Goal: Find specific page/section: Find specific page/section

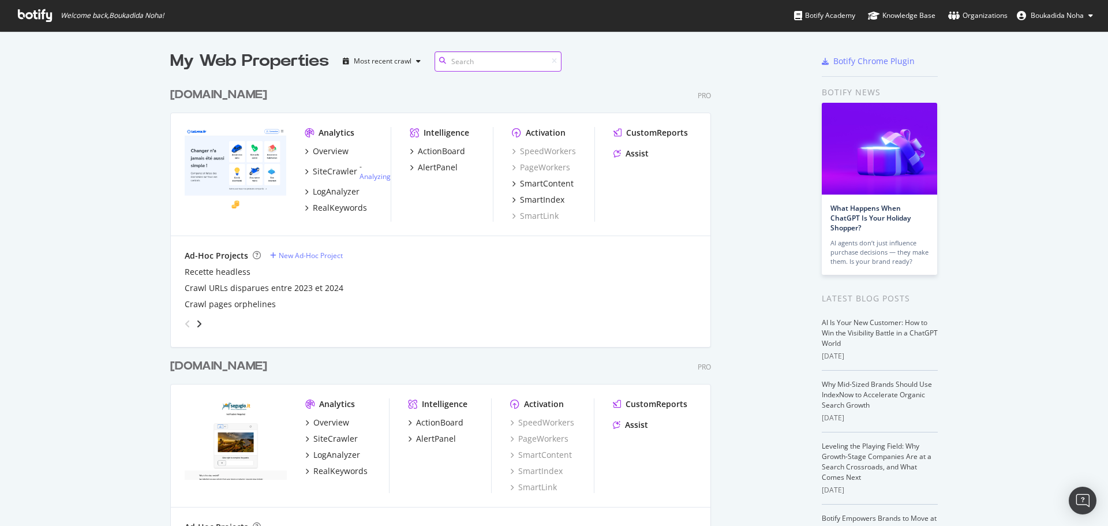
scroll to position [534, 615]
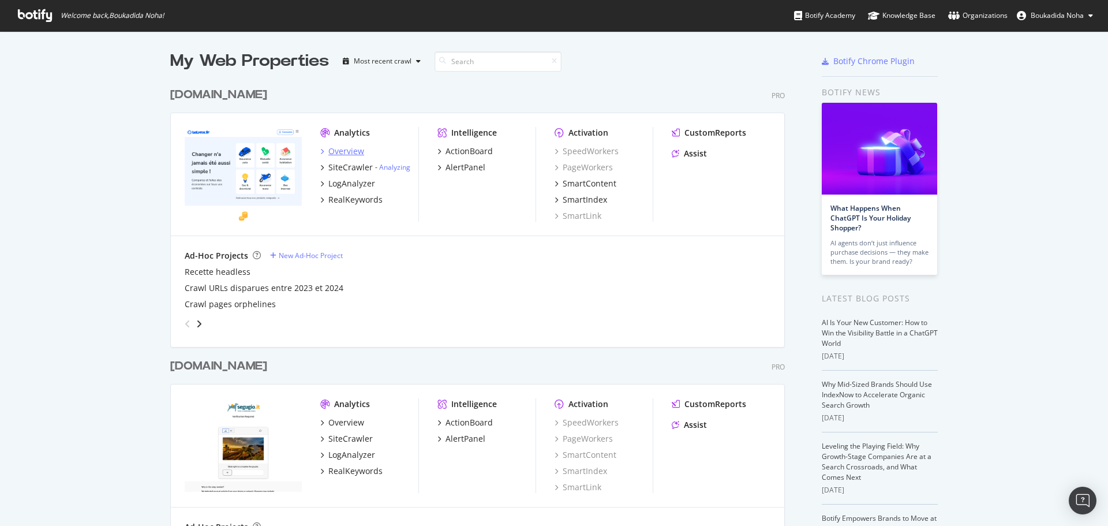
click at [342, 152] on div "Overview" at bounding box center [346, 151] width 36 height 12
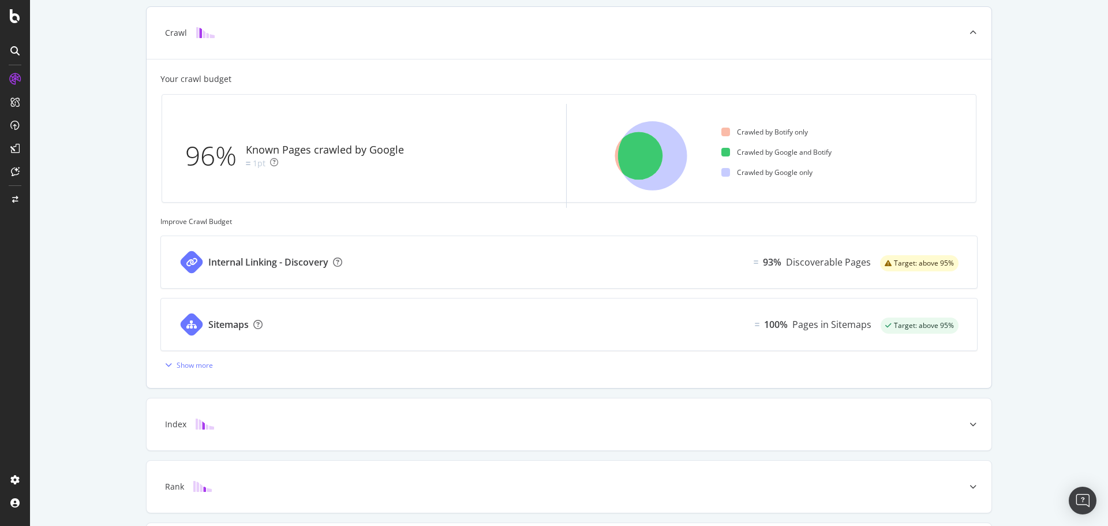
scroll to position [272, 0]
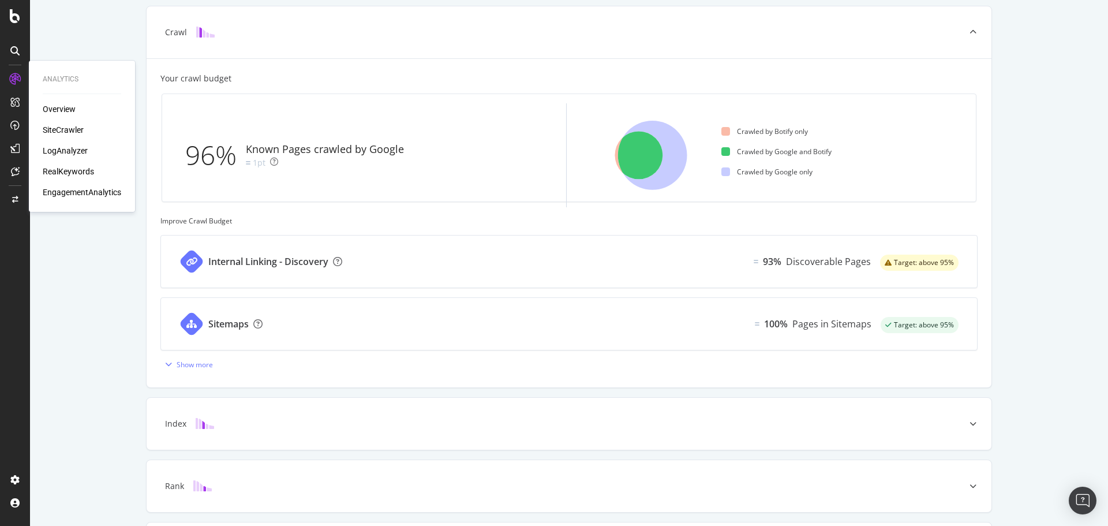
click at [69, 129] on div "SiteCrawler" at bounding box center [63, 130] width 41 height 12
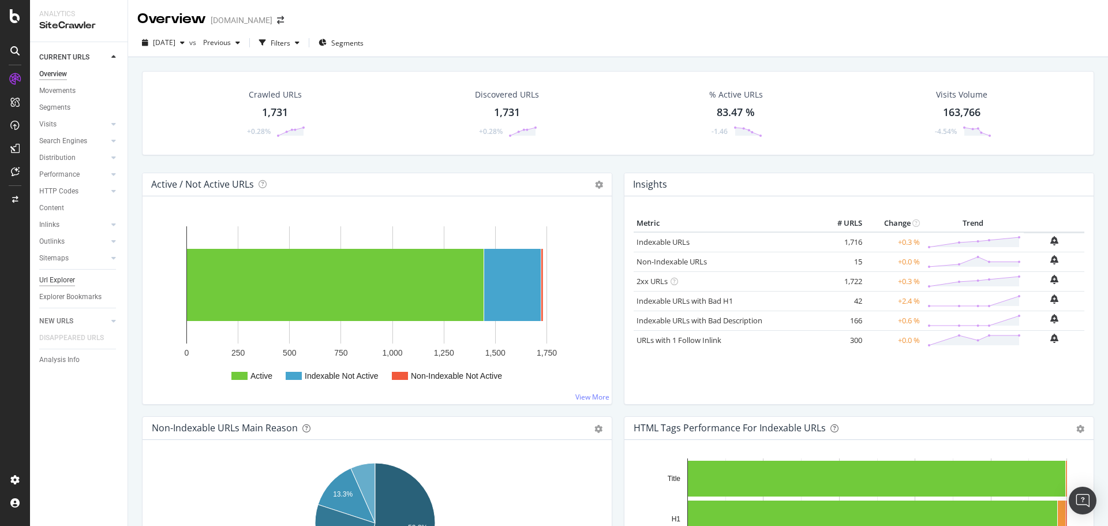
click at [69, 283] on div "Url Explorer" at bounding box center [57, 280] width 36 height 12
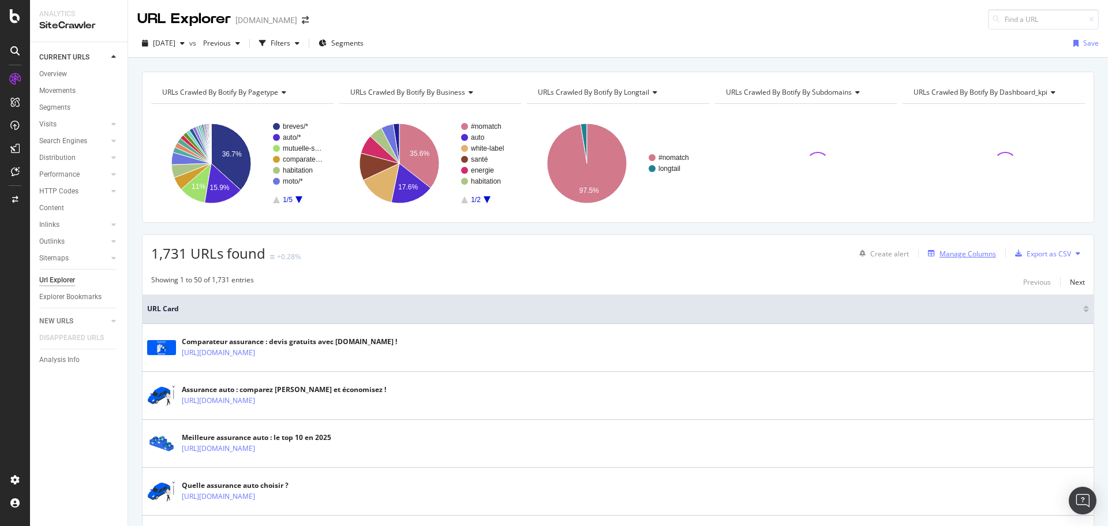
click at [738, 253] on div "Manage Columns" at bounding box center [967, 254] width 57 height 10
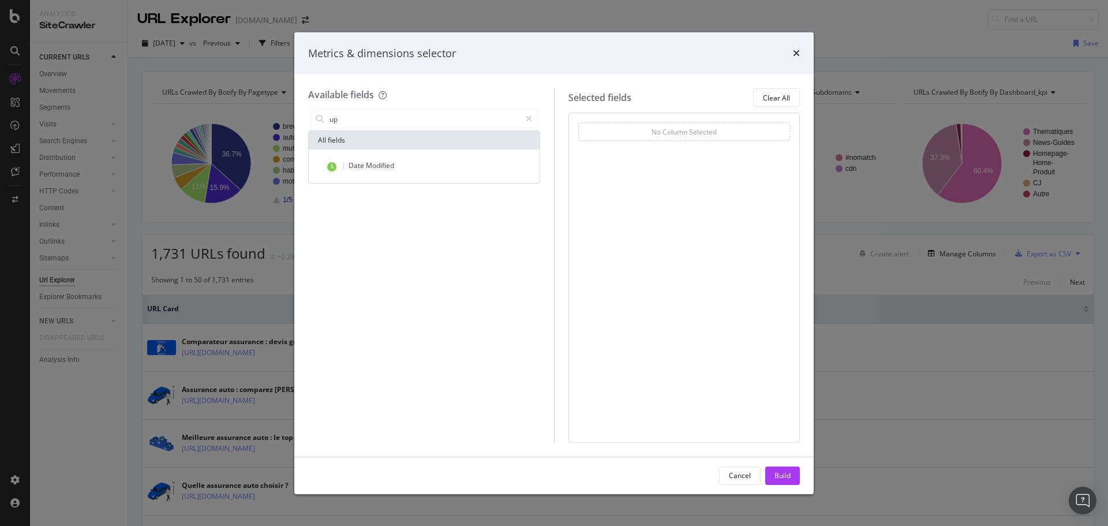
type input "u"
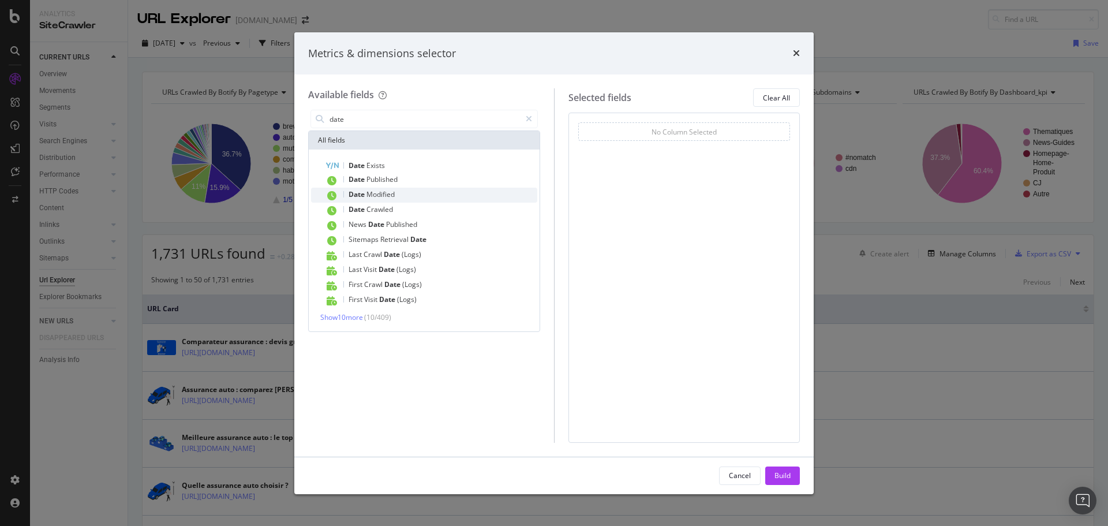
click at [411, 194] on div "Date Modified" at bounding box center [431, 195] width 212 height 15
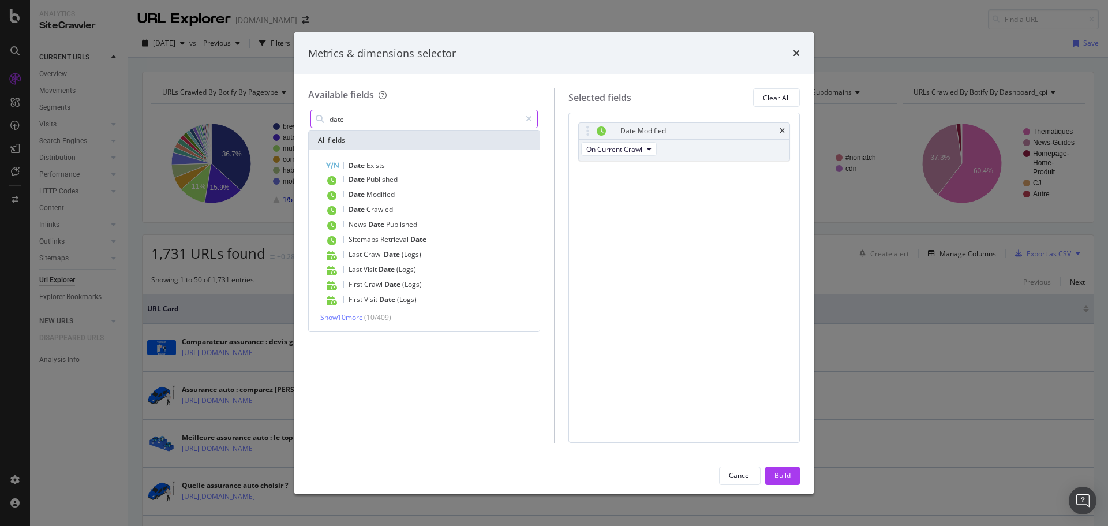
click at [397, 121] on input "date" at bounding box center [424, 118] width 192 height 17
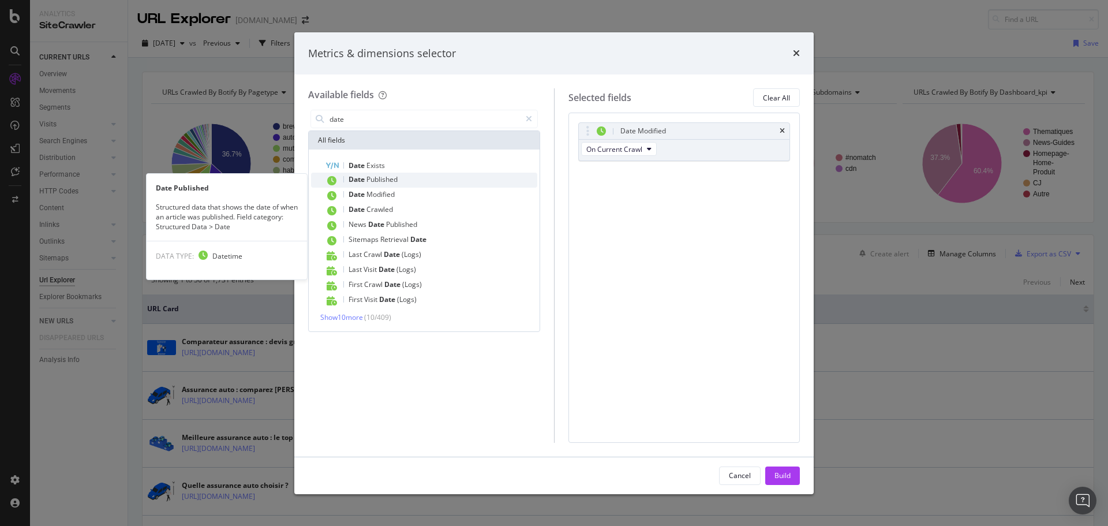
click at [395, 179] on span "Published" at bounding box center [381, 179] width 31 height 10
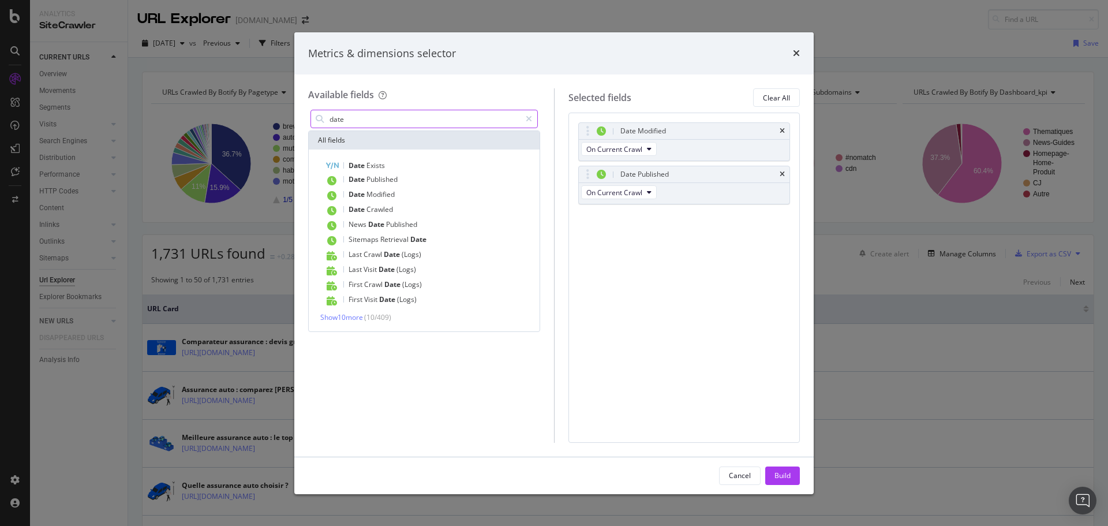
click at [389, 115] on input "date" at bounding box center [424, 118] width 192 height 17
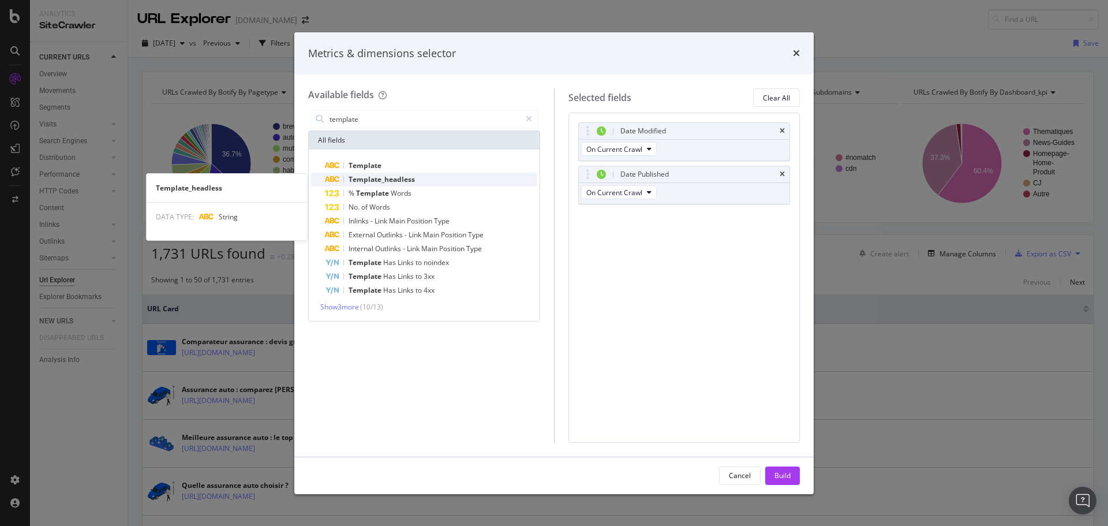
click at [338, 178] on icon "modal" at bounding box center [332, 179] width 16 height 7
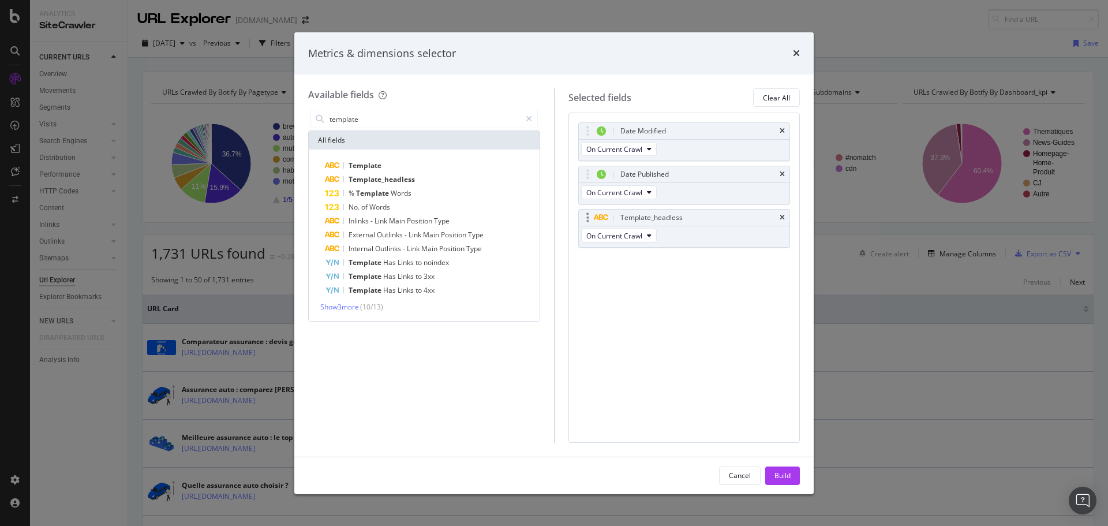
click at [595, 224] on div "Template_headless" at bounding box center [684, 217] width 211 height 16
drag, startPoint x: 586, startPoint y: 219, endPoint x: 590, endPoint y: 132, distance: 87.2
click at [590, 132] on body "Analytics SiteCrawler CURRENT URLS Overview Movements Segments Visits Analysis …" at bounding box center [554, 263] width 1108 height 526
click at [435, 107] on div "Available fields template All fields Template Template_headless % Template Word…" at bounding box center [431, 265] width 246 height 354
click at [435, 113] on input "template" at bounding box center [424, 118] width 192 height 17
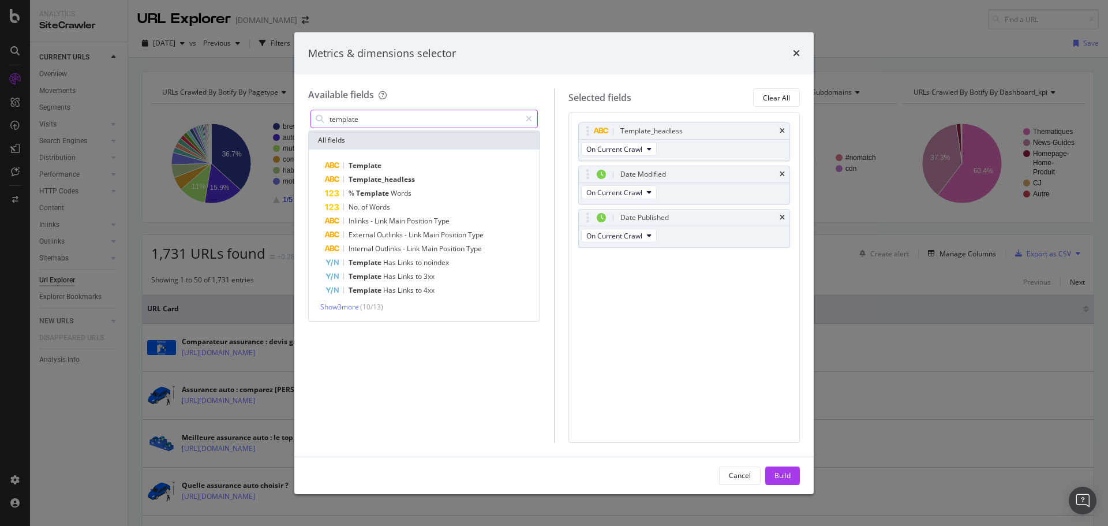
click at [435, 113] on input "template" at bounding box center [424, 118] width 192 height 17
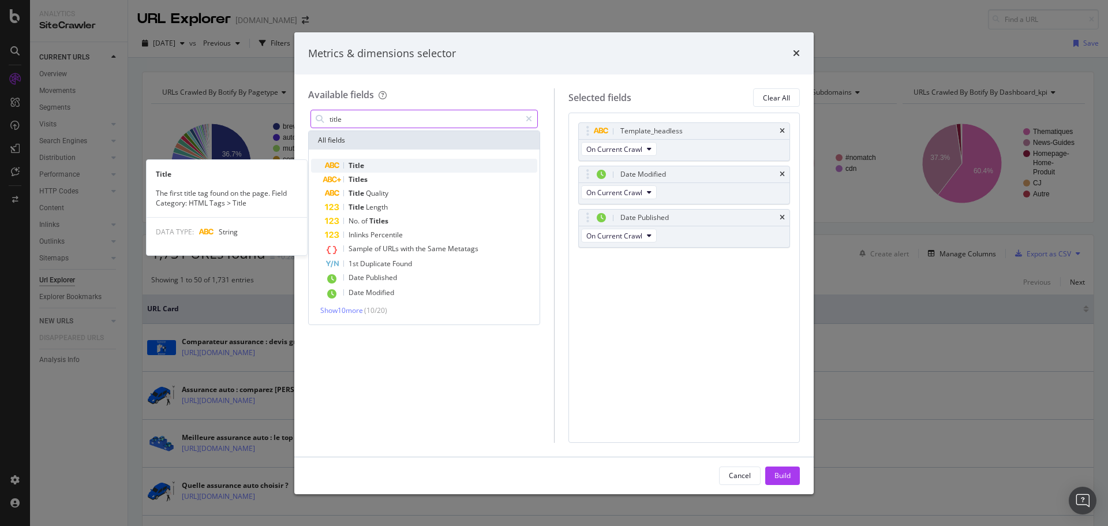
type input "title"
click at [402, 165] on div "Title" at bounding box center [431, 166] width 212 height 14
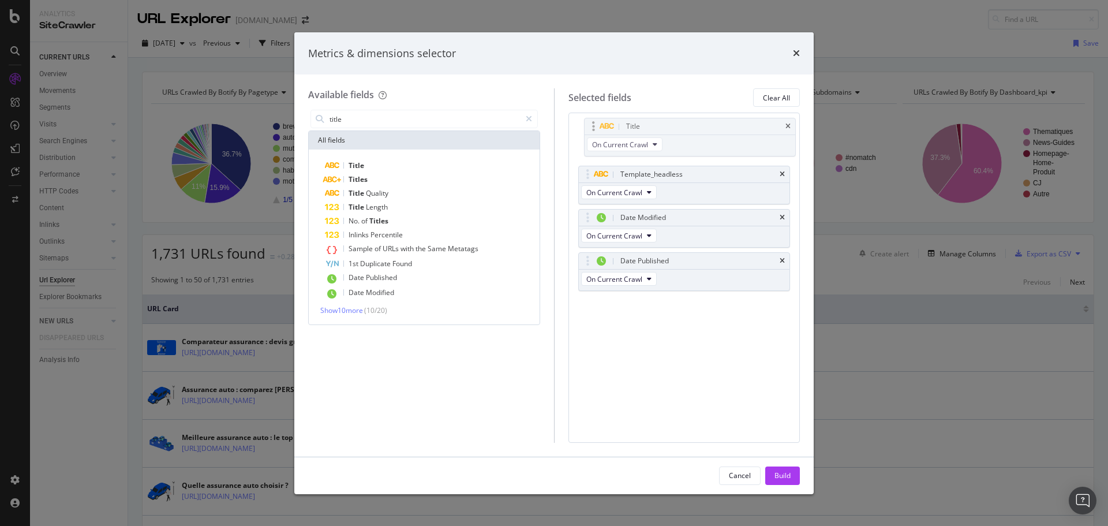
drag, startPoint x: 583, startPoint y: 254, endPoint x: 589, endPoint y: 120, distance: 134.6
click at [589, 120] on body "Analytics SiteCrawler CURRENT URLS Overview Movements Segments Visits Analysis …" at bounding box center [554, 263] width 1108 height 526
drag, startPoint x: 584, startPoint y: 264, endPoint x: 586, endPoint y: 226, distance: 38.2
click at [586, 226] on body "Analytics SiteCrawler CURRENT URLS Overview Movements Segments Visits Analysis …" at bounding box center [554, 263] width 1108 height 526
click at [371, 119] on input "title" at bounding box center [424, 118] width 192 height 17
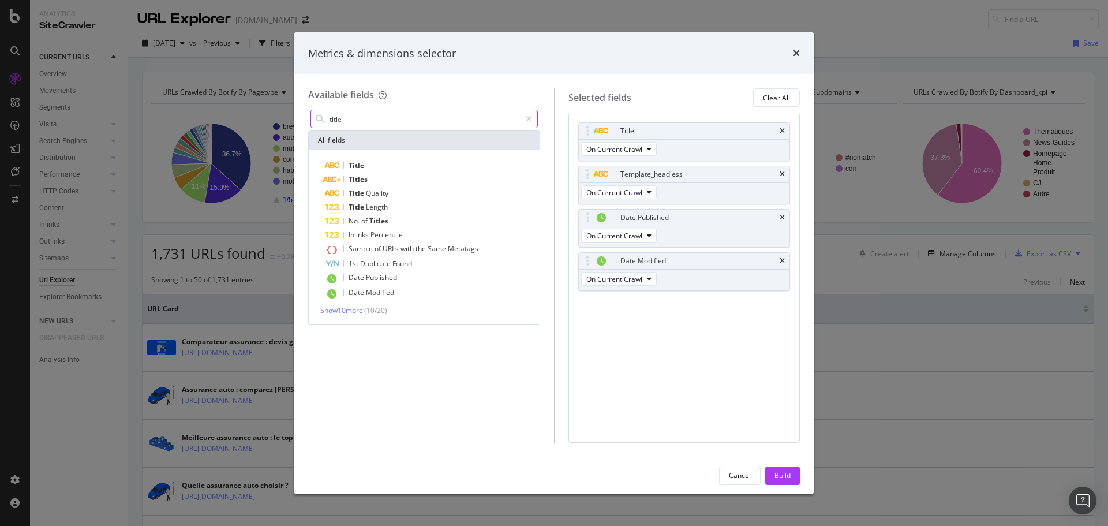
click at [371, 119] on input "title" at bounding box center [424, 118] width 192 height 17
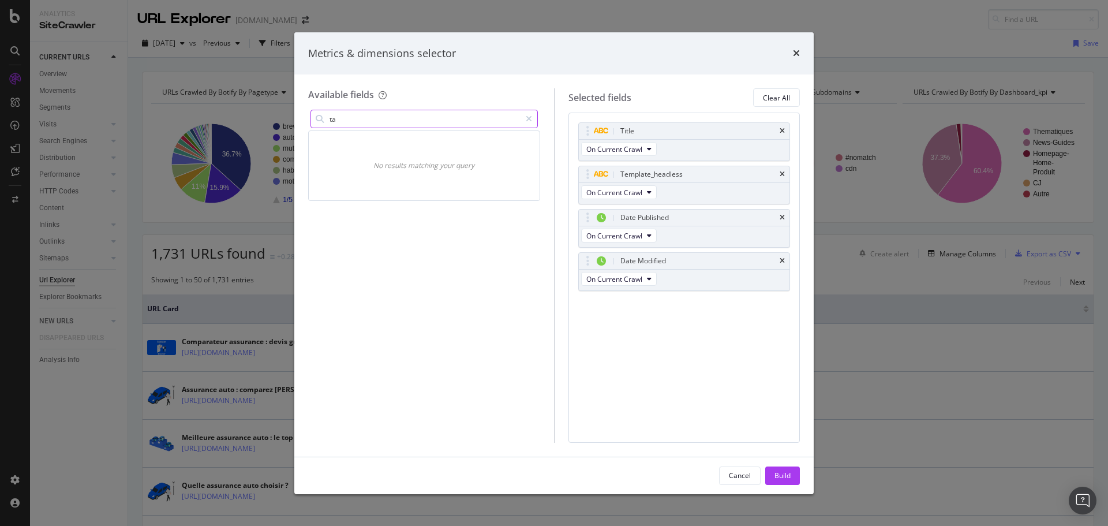
type input "t"
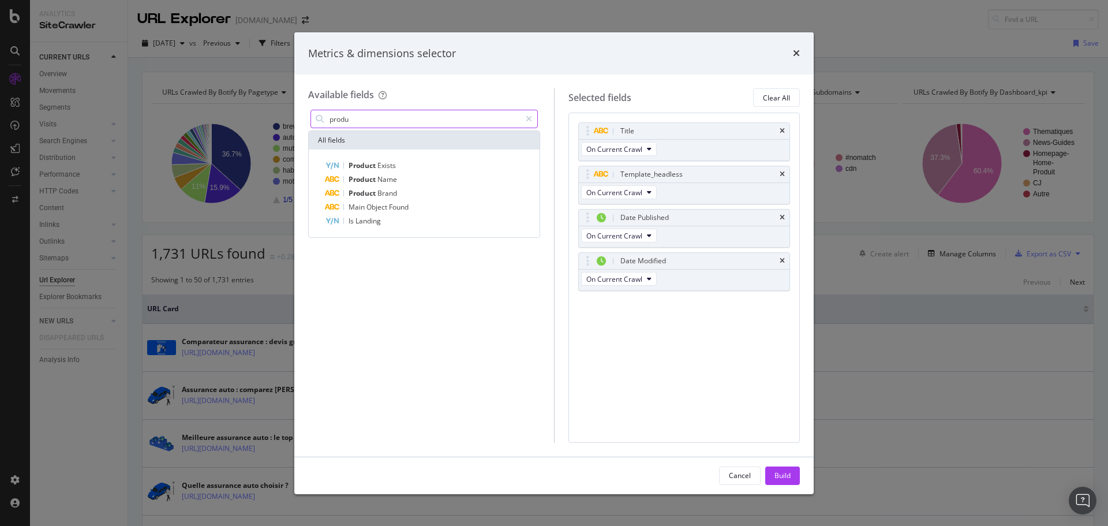
type input "b"
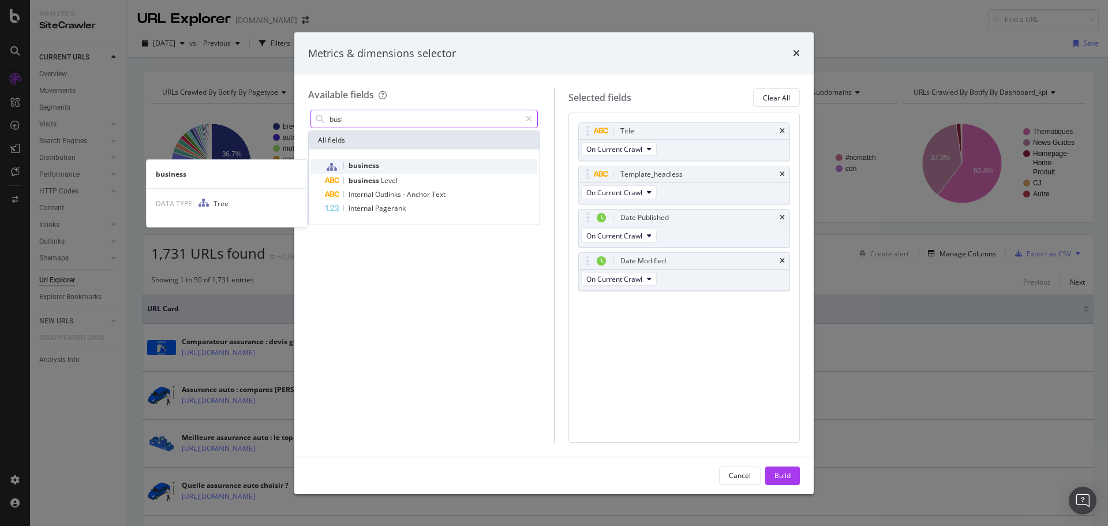
type input "busi"
click at [376, 167] on span "business" at bounding box center [363, 165] width 31 height 10
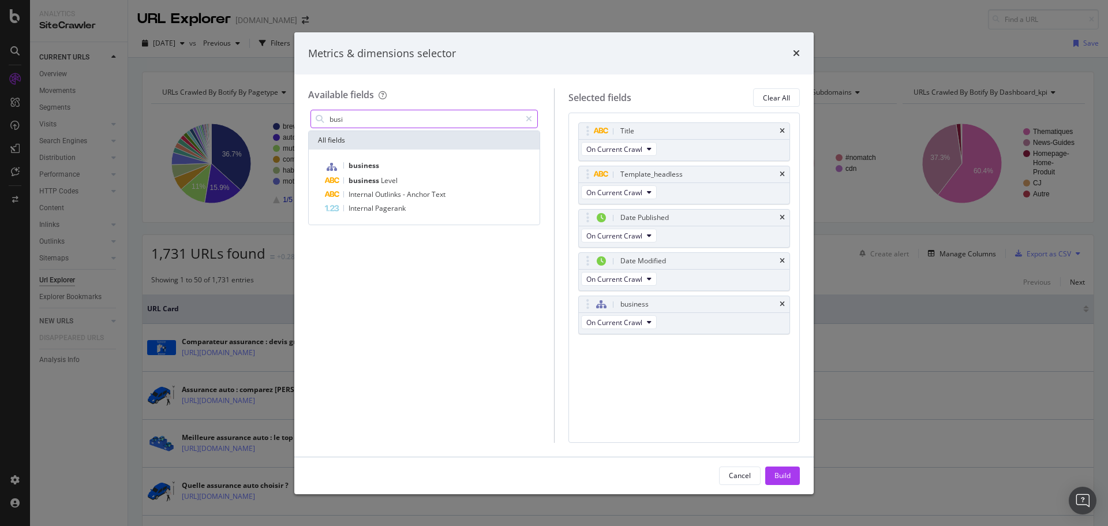
click at [354, 123] on input "busi" at bounding box center [424, 118] width 192 height 17
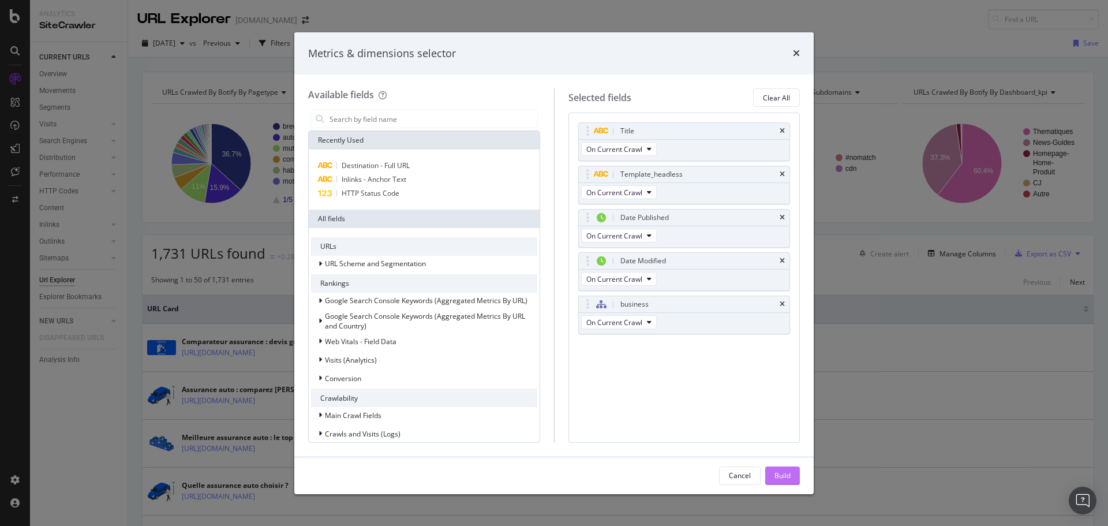
click at [738, 363] on div "Build" at bounding box center [782, 475] width 16 height 10
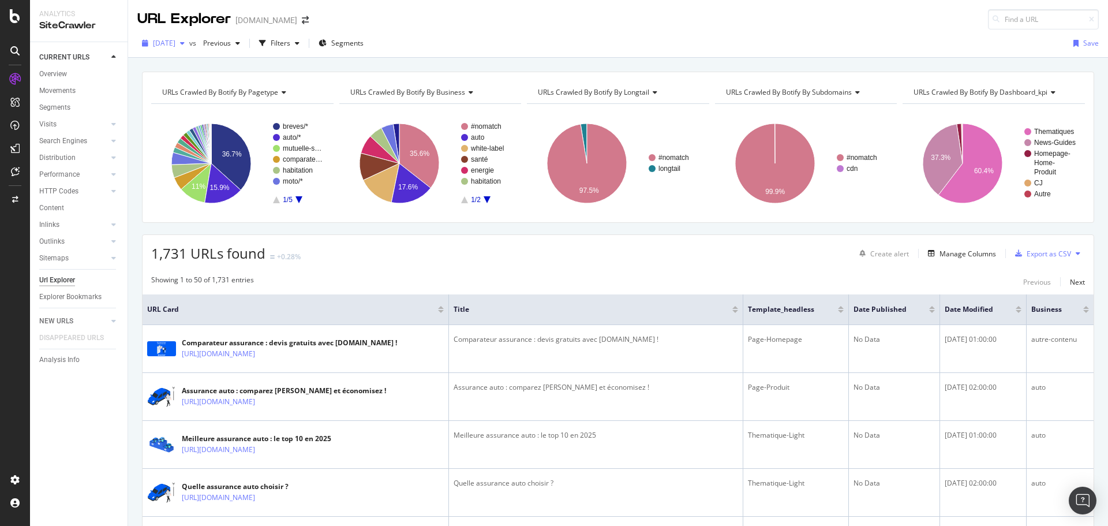
click at [175, 44] on span "[DATE]" at bounding box center [164, 43] width 23 height 10
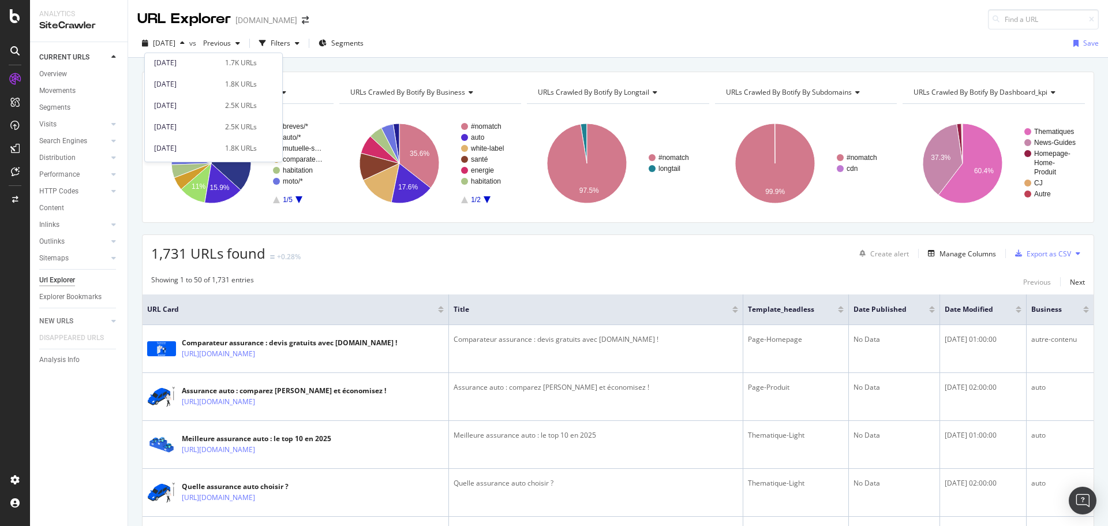
scroll to position [468, 0]
